Goal: Information Seeking & Learning: Learn about a topic

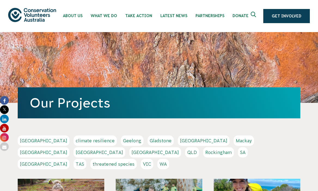
scroll to position [71, 0]
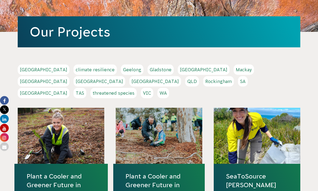
click at [27, 69] on link "Adelaide" at bounding box center [44, 69] width 52 height 10
click at [69, 76] on link "[GEOGRAPHIC_DATA]" at bounding box center [44, 81] width 52 height 10
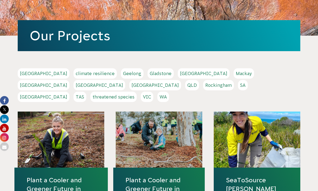
scroll to position [68, 0]
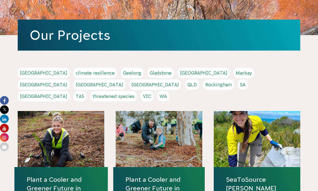
click at [178, 72] on link "Hobart" at bounding box center [204, 73] width 52 height 10
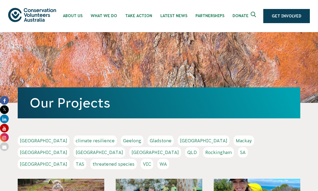
scroll to position [0, 0]
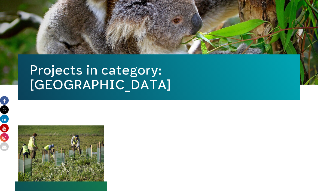
scroll to position [83, 0]
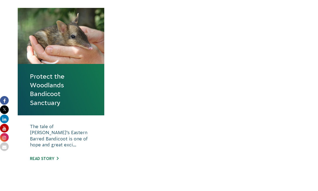
scroll to position [201, 0]
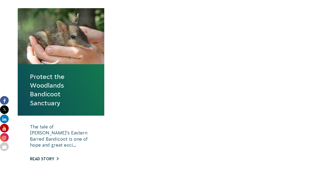
click at [46, 157] on link "Read story" at bounding box center [44, 159] width 29 height 4
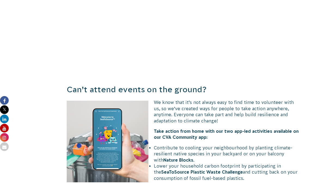
scroll to position [1220, 0]
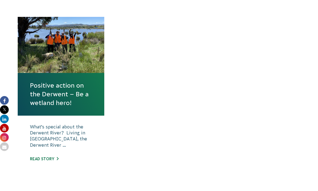
scroll to position [192, 0]
click at [71, 83] on link "Positive action on the Derwent – Be a wetland hero!" at bounding box center [61, 94] width 62 height 26
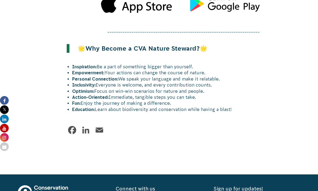
scroll to position [858, 0]
